Goal: Task Accomplishment & Management: Complete application form

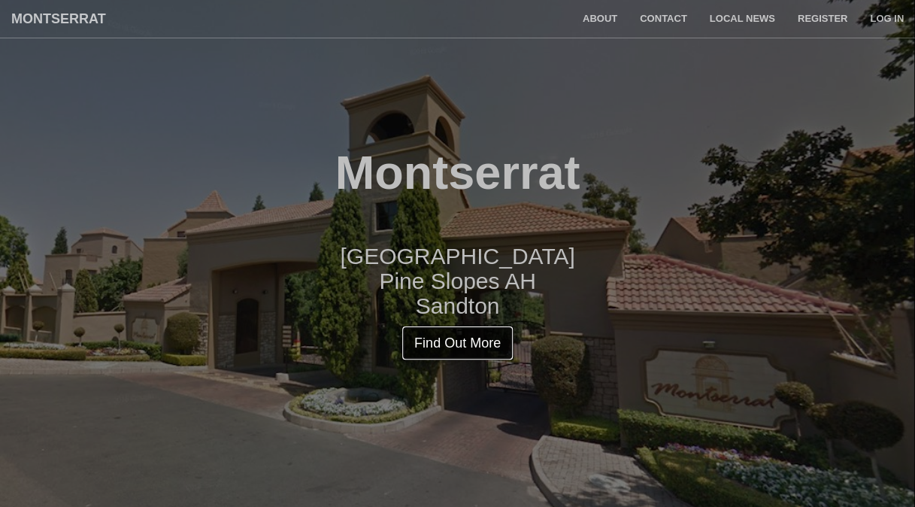
drag, startPoint x: 921, startPoint y: 38, endPoint x: 439, endPoint y: 341, distance: 569.6
click at [439, 341] on link "Find Out More" at bounding box center [457, 343] width 112 height 35
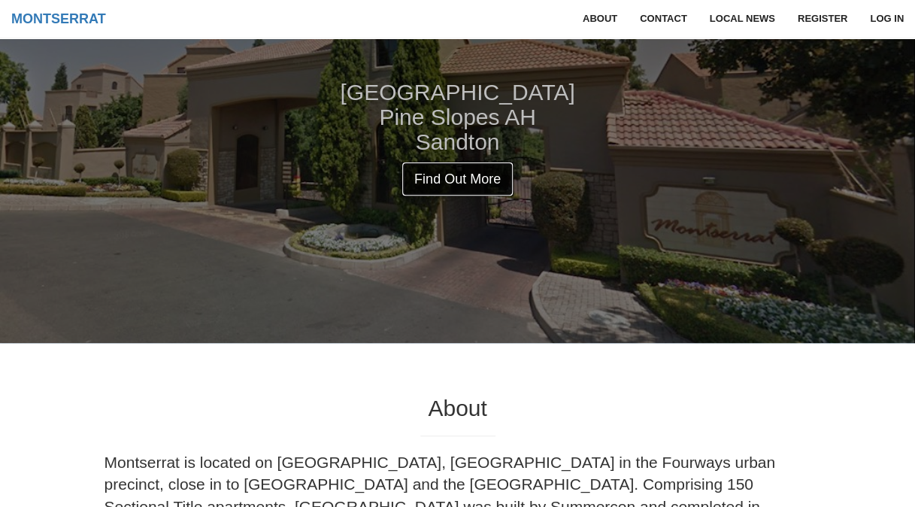
scroll to position [171, 0]
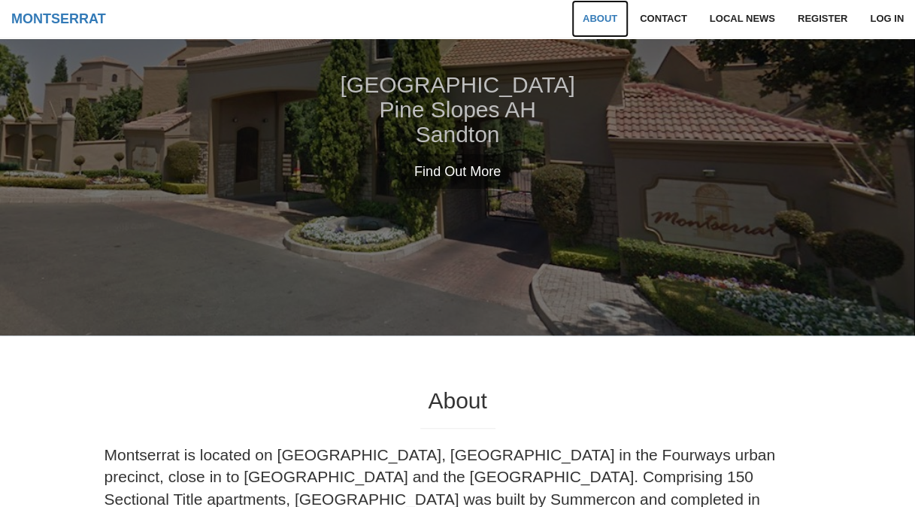
click at [607, 14] on link "About" at bounding box center [599, 19] width 57 height 38
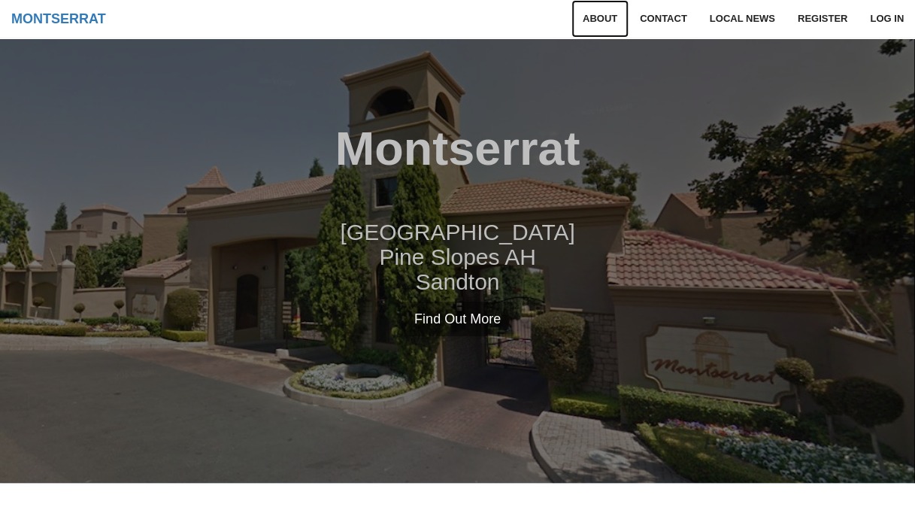
scroll to position [0, 0]
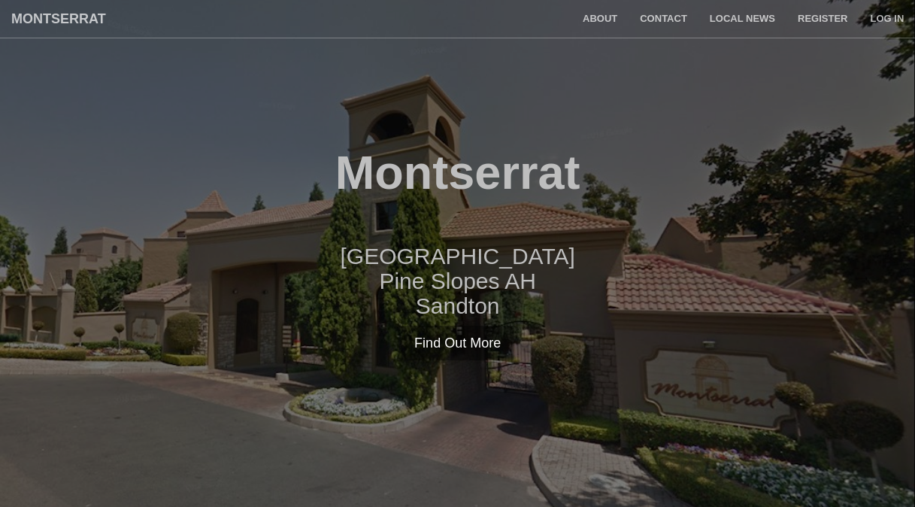
click at [510, 267] on h2 "Sunset Avenue Pine Slopes AH Sandton" at bounding box center [457, 281] width 915 height 74
click at [834, 17] on link "Register" at bounding box center [822, 19] width 72 height 38
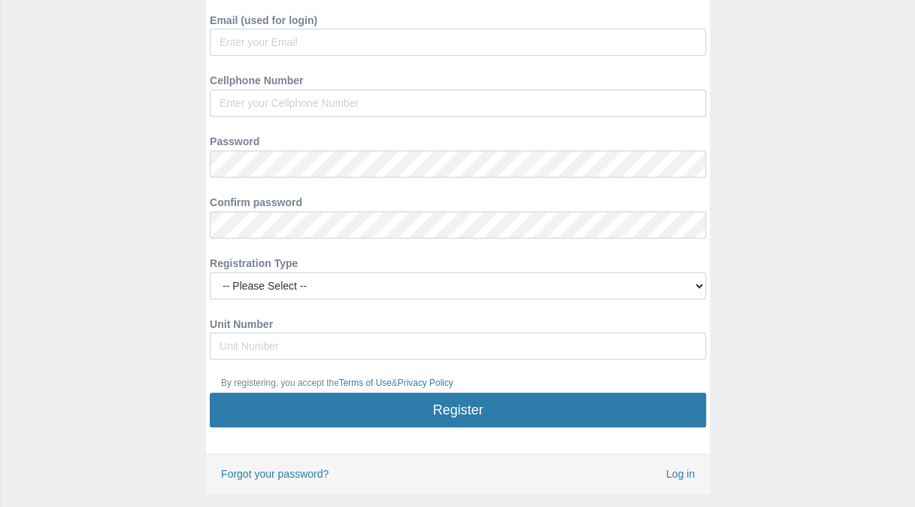
scroll to position [340, 0]
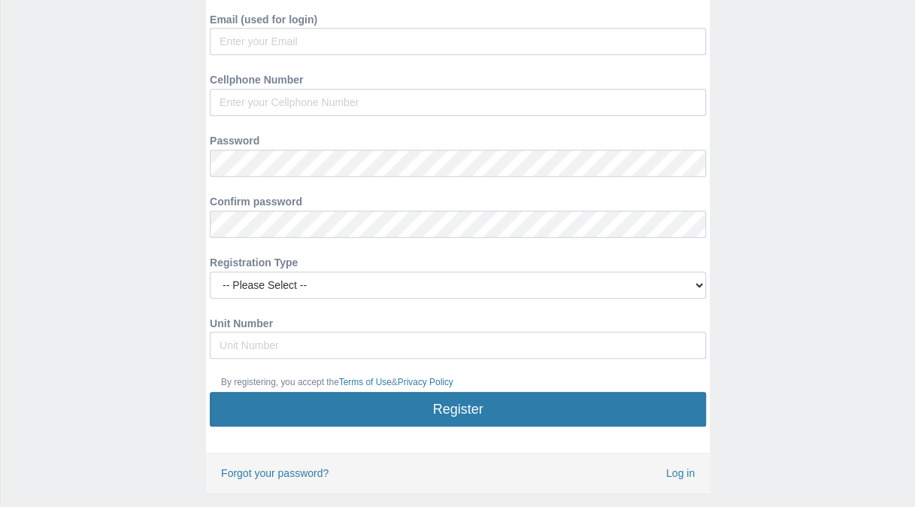
click at [432, 298] on form "First Name Last Name Email (used for login) Cellphone Number Password Confirm p…" at bounding box center [458, 155] width 474 height 542
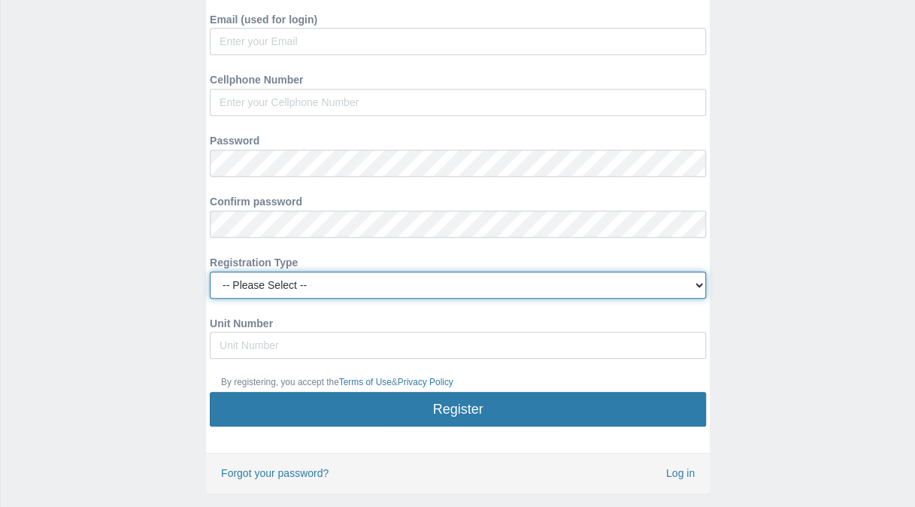
click at [431, 284] on select "-- Please Select -- Managing Agent/Estate Manager Trustee/Director Estate Agent…" at bounding box center [458, 284] width 496 height 27
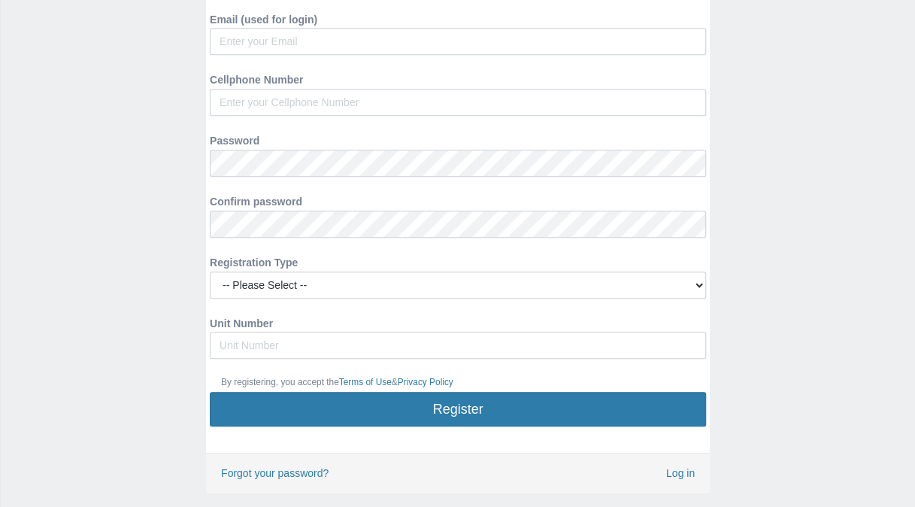
click at [68, 302] on div "Montserrat Register First Name Last Name Email (used for login) Cellphone Numbe…" at bounding box center [457, 120] width 915 height 898
